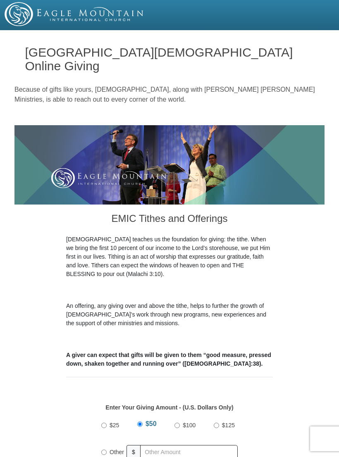
click at [107, 449] on input "Other" at bounding box center [103, 451] width 5 height 5
radio input "true"
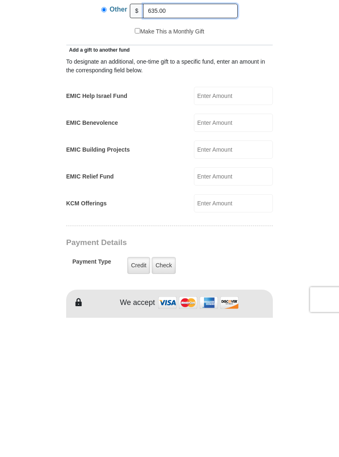
scroll to position [302, 0]
type input "635.00"
click at [142, 396] on label "Credit" at bounding box center [138, 404] width 23 height 17
click at [0, 0] on input "Credit" at bounding box center [0, 0] width 0 height 0
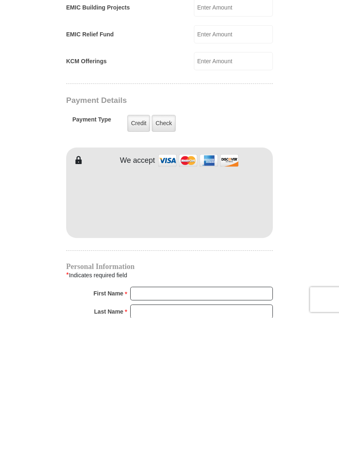
scroll to position [583, 0]
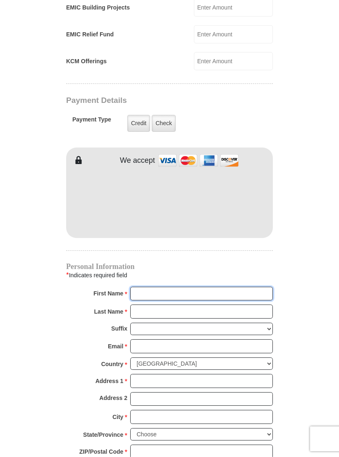
click at [149, 287] on input "First Name *" at bounding box center [201, 294] width 142 height 14
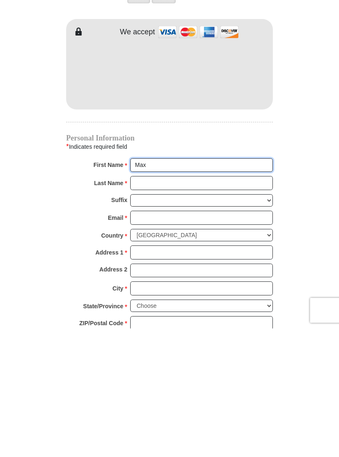
type input "Max"
click at [152, 304] on input "Last Name *" at bounding box center [201, 311] width 142 height 14
type input "P"
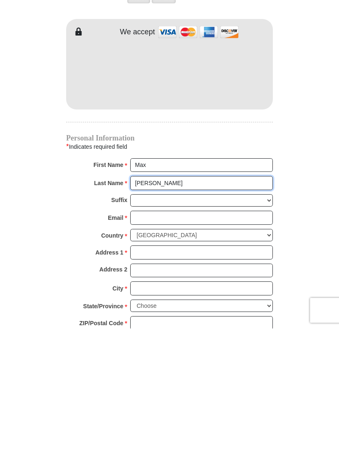
type input "[PERSON_NAME]"
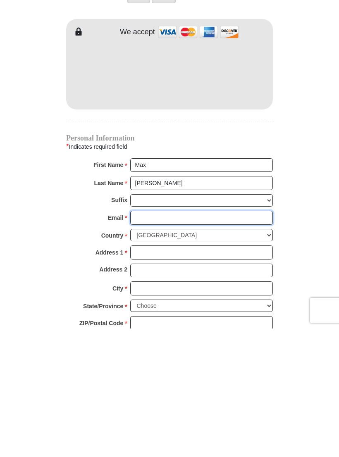
click at [151, 339] on input "Email *" at bounding box center [201, 346] width 142 height 14
type input "[EMAIL_ADDRESS][DOMAIN_NAME]"
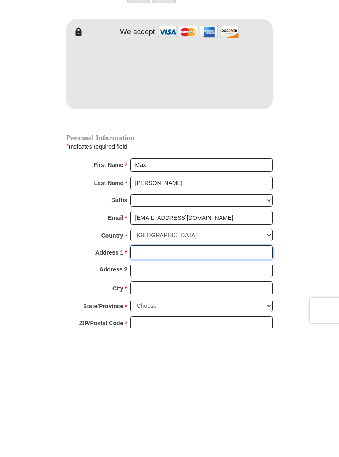
click at [151, 374] on input "Address 1 *" at bounding box center [201, 381] width 142 height 14
type input "[STREET_ADDRESS]"
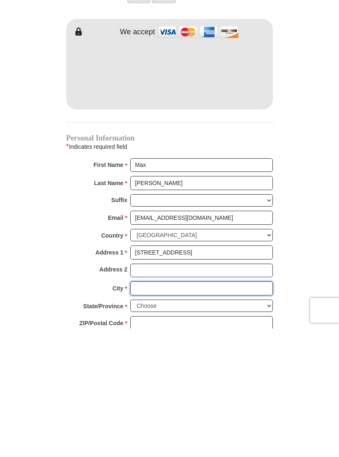
click at [155, 410] on input "City *" at bounding box center [201, 417] width 142 height 14
type input "Decatur"
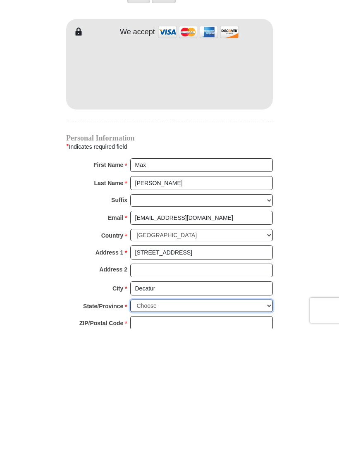
click at [263, 428] on select "Choose [US_STATE] [US_STATE] [US_STATE] [US_STATE] [US_STATE] Armed Forces Amer…" at bounding box center [201, 434] width 142 height 13
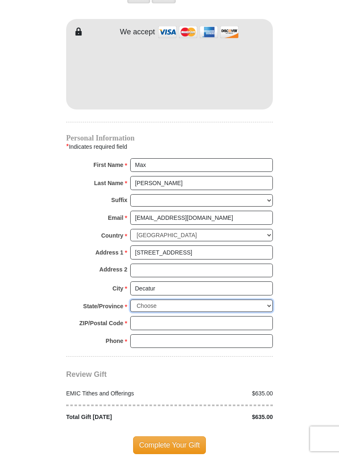
select select "[GEOGRAPHIC_DATA]"
click at [146, 316] on input "ZIP/Postal Code *" at bounding box center [201, 323] width 142 height 14
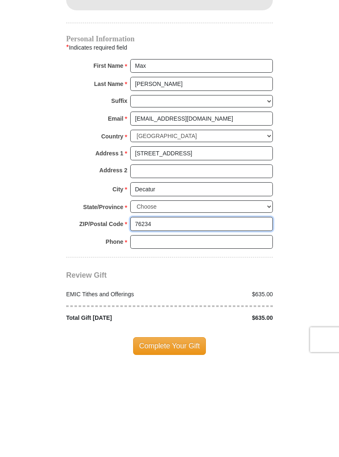
type input "76234"
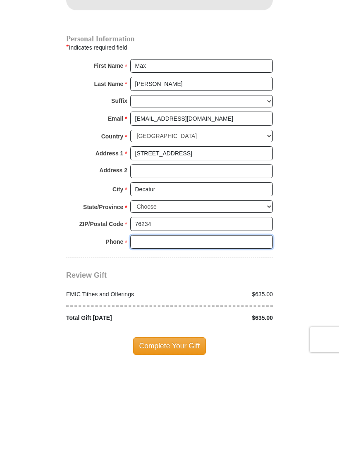
click at [154, 334] on input "Phone * *" at bounding box center [201, 341] width 142 height 14
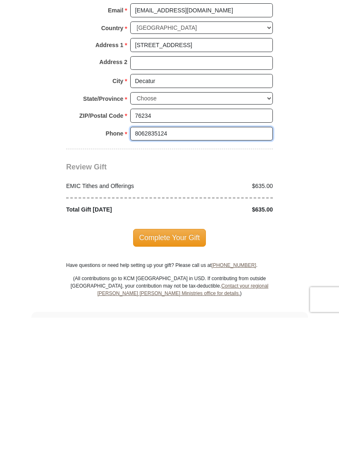
type input "8062835124"
click at [180, 368] on span "Complete Your Gift" at bounding box center [169, 376] width 73 height 17
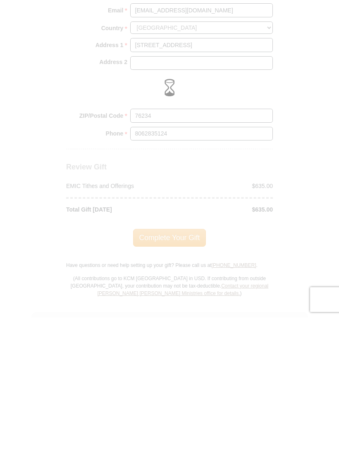
scroll to position [919, 0]
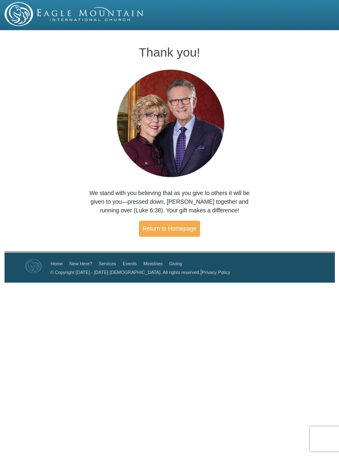
click at [178, 225] on link "Return to Homepage" at bounding box center [169, 229] width 61 height 16
